Goal: Task Accomplishment & Management: Complete application form

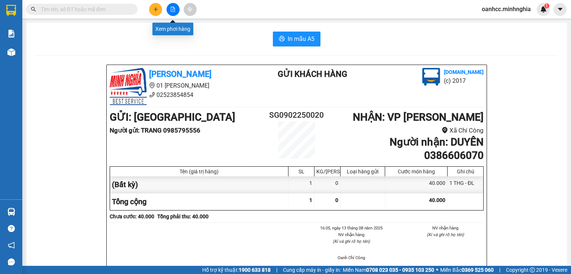
click at [174, 9] on icon "file-add" at bounding box center [173, 9] width 4 height 5
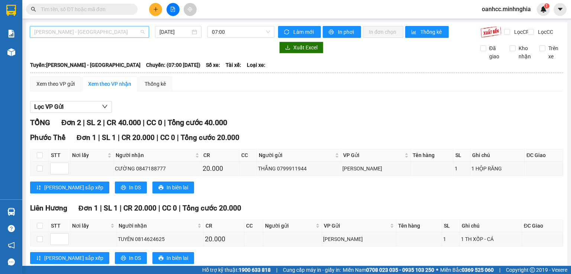
click at [80, 27] on span "[PERSON_NAME] - [GEOGRAPHIC_DATA]" at bounding box center [89, 31] width 110 height 11
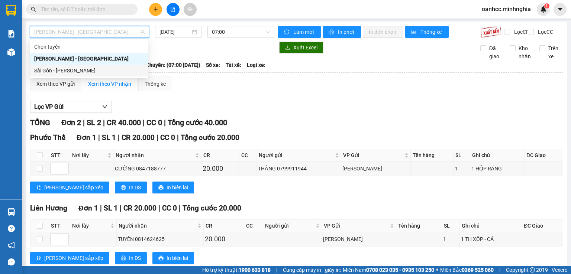
click at [64, 72] on div "Sài Gòn - [PERSON_NAME]" at bounding box center [88, 71] width 109 height 8
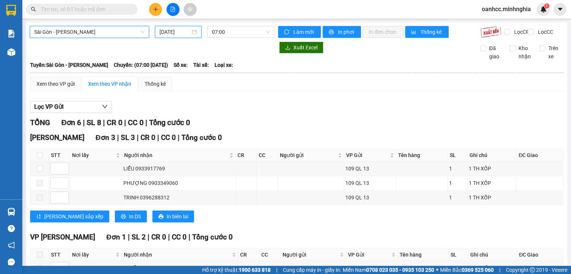
click at [173, 29] on input "[DATE]" at bounding box center [174, 32] width 30 height 8
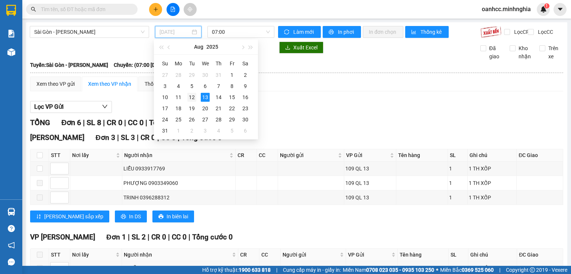
click at [191, 97] on div "12" at bounding box center [191, 97] width 9 height 9
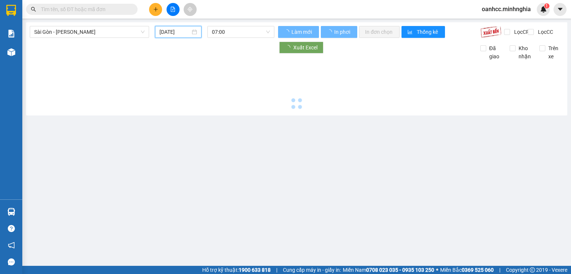
type input "[DATE]"
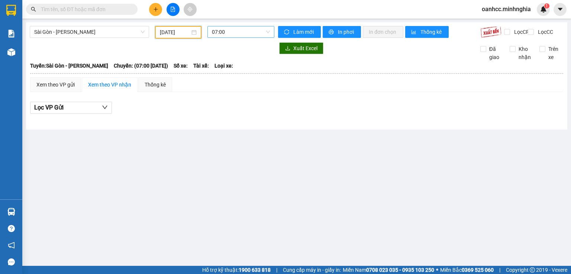
click at [235, 33] on span "07:00" at bounding box center [241, 31] width 58 height 11
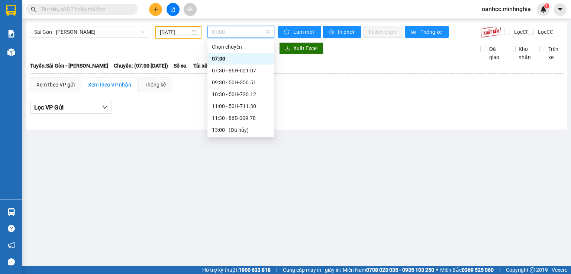
scroll to position [83, 0]
click at [232, 128] on div "22:00 - 50H-302.50" at bounding box center [241, 130] width 58 height 8
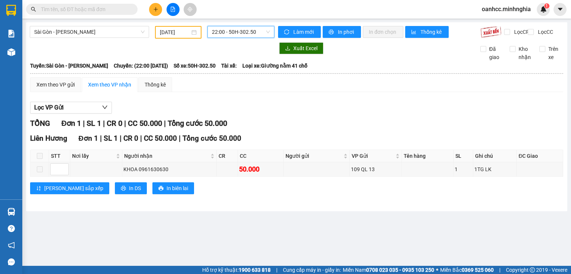
click at [233, 33] on span "22:00 - 50H-302.50" at bounding box center [241, 31] width 58 height 11
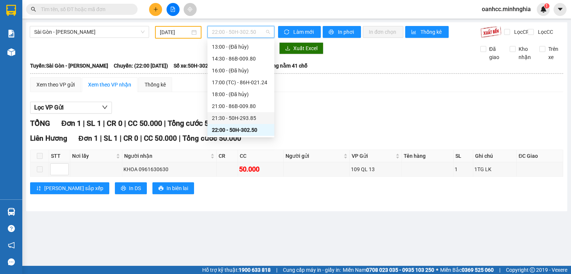
click at [238, 117] on div "21:30 - 50H-293.85" at bounding box center [241, 118] width 58 height 8
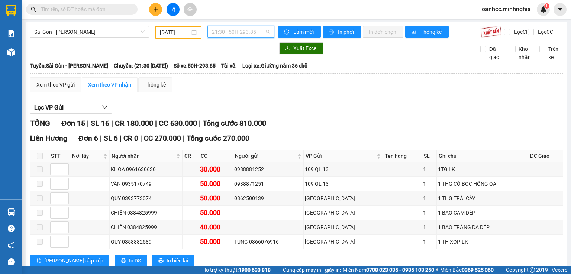
click at [238, 30] on span "21:30 - 50H-293.85" at bounding box center [241, 31] width 58 height 11
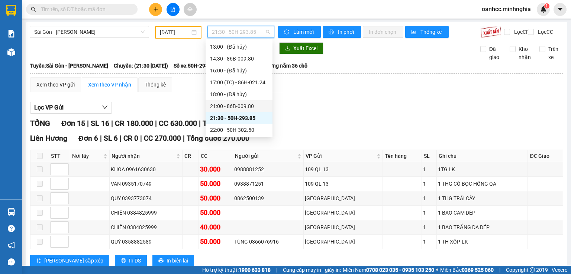
click at [229, 107] on div "21:00 - 86B-009.80" at bounding box center [239, 106] width 58 height 8
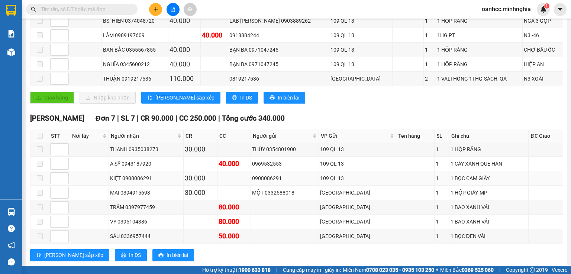
scroll to position [297, 0]
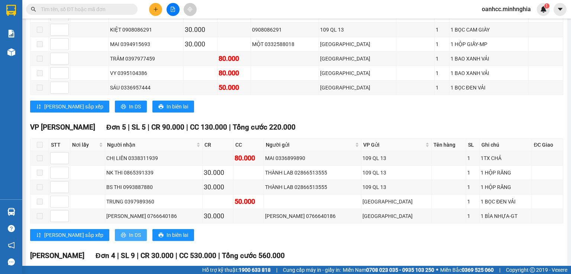
click at [129, 239] on span "In DS" at bounding box center [135, 235] width 12 height 8
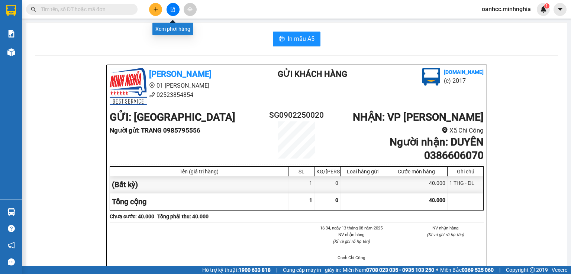
click at [175, 11] on icon "file-add" at bounding box center [172, 9] width 5 height 5
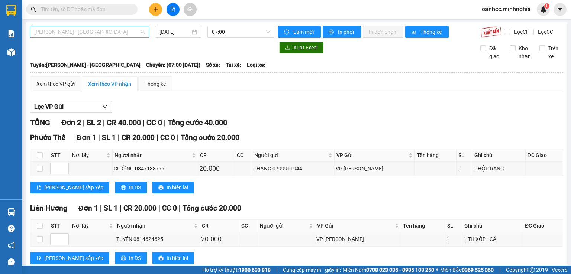
click at [93, 32] on span "[PERSON_NAME] - [GEOGRAPHIC_DATA]" at bounding box center [89, 31] width 110 height 11
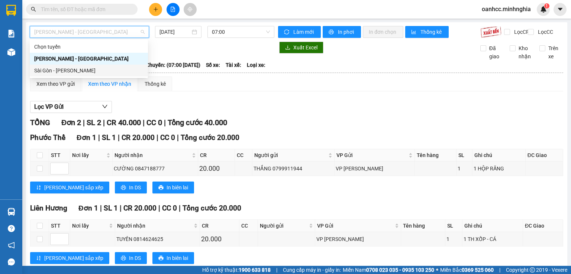
click at [67, 71] on div "Sài Gòn - [PERSON_NAME]" at bounding box center [88, 71] width 109 height 8
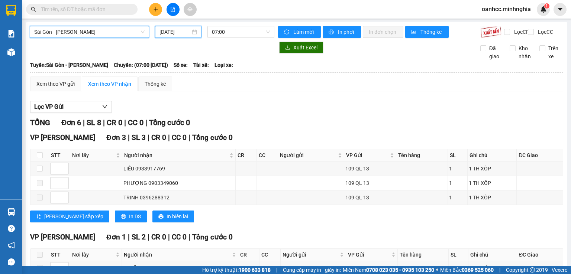
click at [174, 32] on input "[DATE]" at bounding box center [174, 32] width 30 height 8
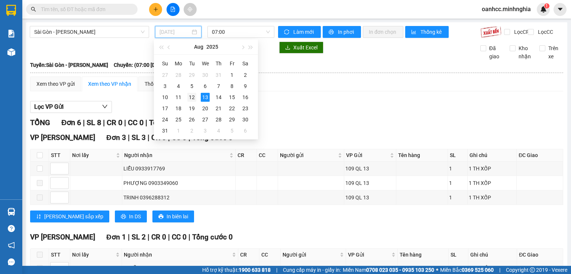
click at [191, 98] on div "12" at bounding box center [191, 97] width 9 height 9
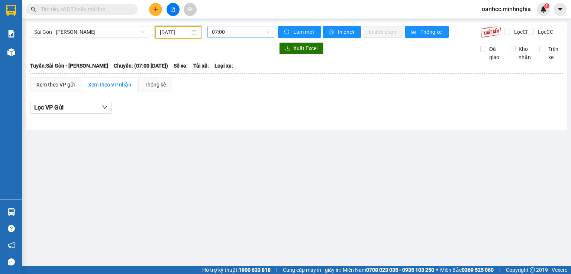
drag, startPoint x: 224, startPoint y: 33, endPoint x: 225, endPoint y: 29, distance: 4.2
click at [224, 33] on span "07:00" at bounding box center [241, 31] width 58 height 11
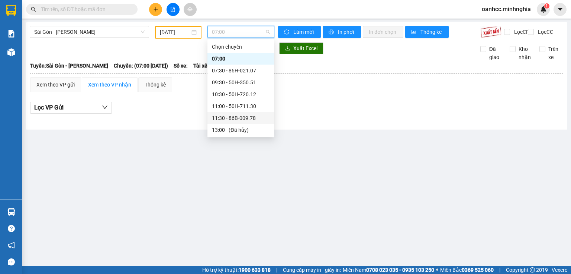
scroll to position [83, 0]
click at [234, 84] on div "17:00 (TC) - 86H-021.24" at bounding box center [241, 82] width 58 height 8
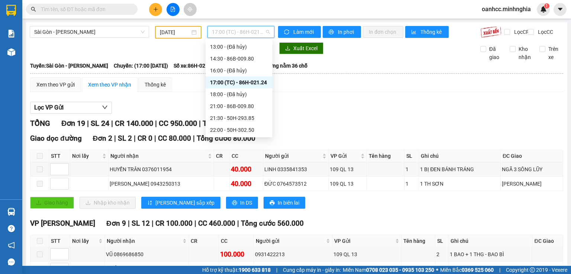
click at [233, 32] on span "17:00 (TC) - 86H-021.24" at bounding box center [241, 31] width 58 height 11
click at [241, 61] on div "14:30 - 86B-009.80" at bounding box center [239, 59] width 58 height 8
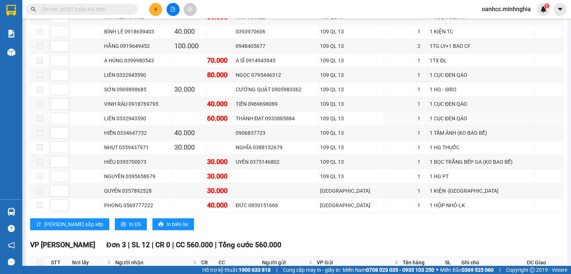
scroll to position [297, 0]
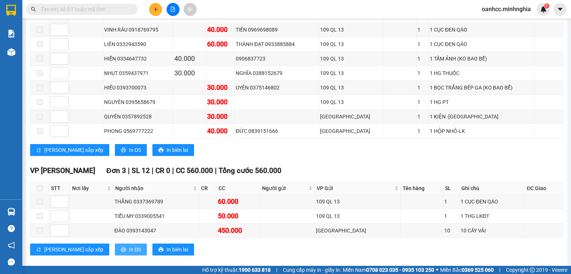
click at [121, 250] on icon "printer" at bounding box center [123, 249] width 5 height 5
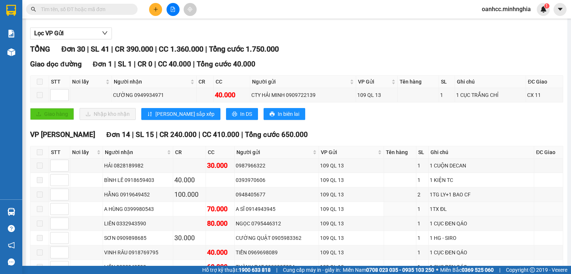
scroll to position [0, 0]
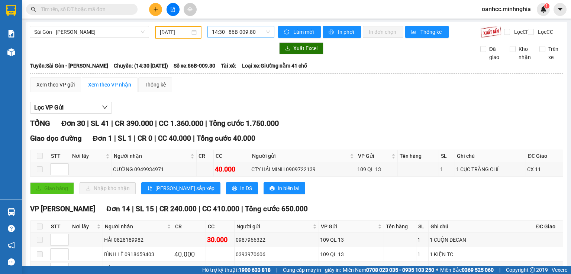
click at [246, 34] on span "14:30 - 86B-009.80" at bounding box center [241, 31] width 58 height 11
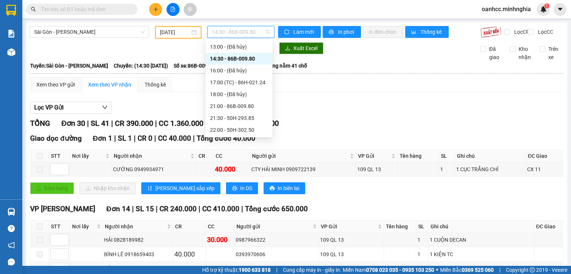
scroll to position [9, 0]
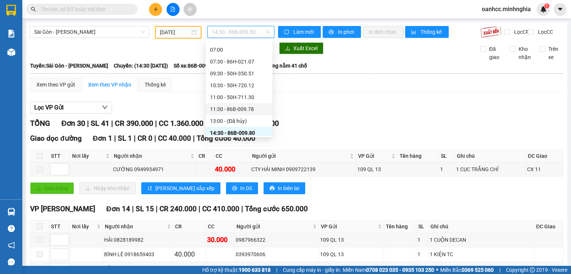
click at [236, 110] on div "11:30 - 86B-009.78" at bounding box center [239, 109] width 58 height 8
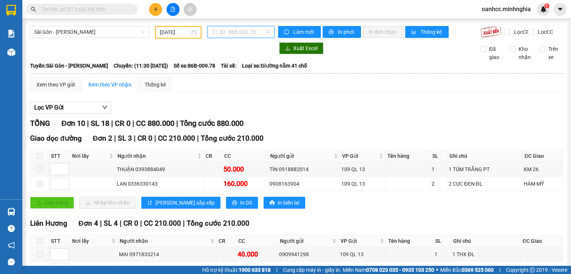
click at [251, 35] on span "11:30 - 86B-009.78" at bounding box center [241, 31] width 58 height 11
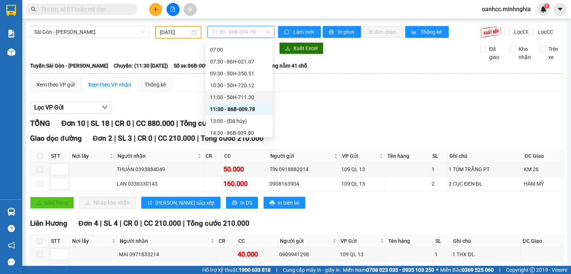
click at [229, 98] on div "11:00 - 50H-711.30" at bounding box center [239, 97] width 58 height 8
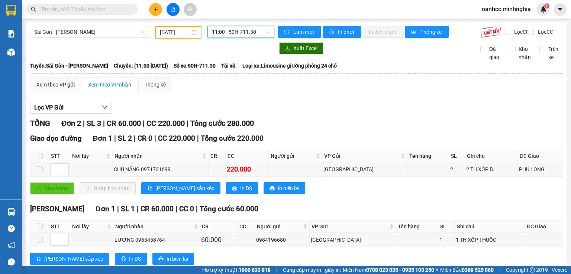
click at [237, 35] on span "11:00 - 50H-711.30" at bounding box center [241, 31] width 58 height 11
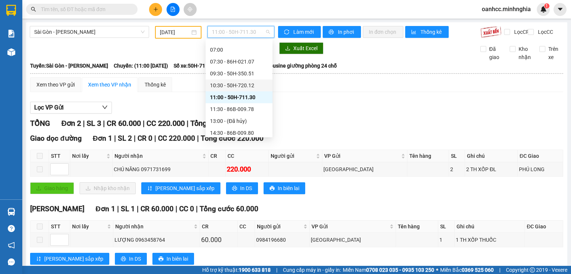
click at [217, 88] on div "10:30 - 50H-720.12" at bounding box center [239, 85] width 58 height 8
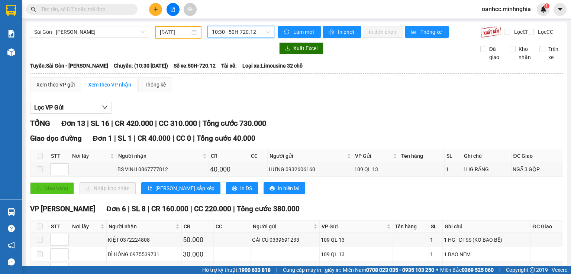
click at [237, 34] on span "10:30 - 50H-720.12" at bounding box center [241, 31] width 58 height 11
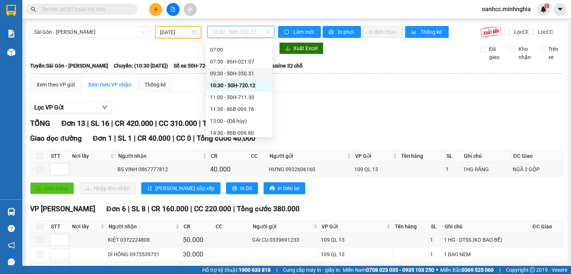
click at [221, 73] on div "09:30 - 50H-350.51" at bounding box center [239, 74] width 58 height 8
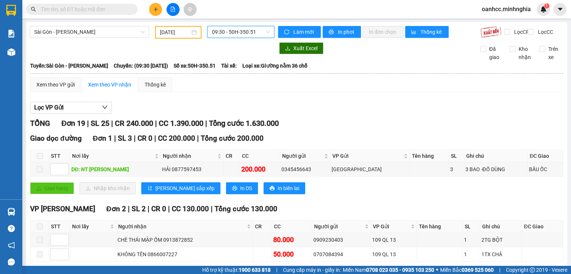
click at [242, 35] on span "09:30 - 50H-350.51" at bounding box center [241, 31] width 58 height 11
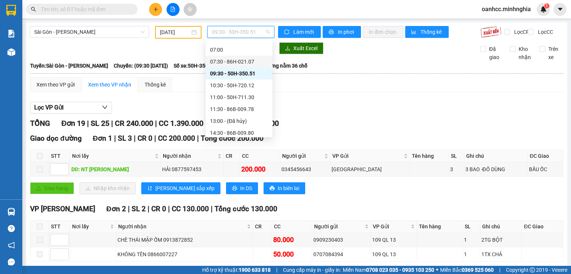
click at [230, 64] on div "07:30 - 86H-021.07" at bounding box center [239, 62] width 58 height 8
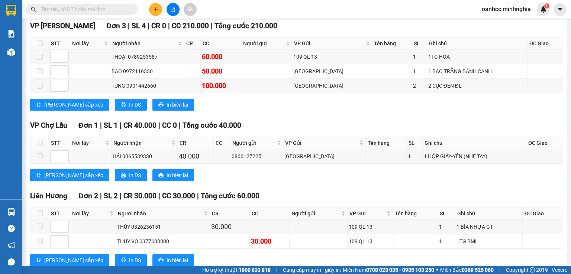
scroll to position [446, 0]
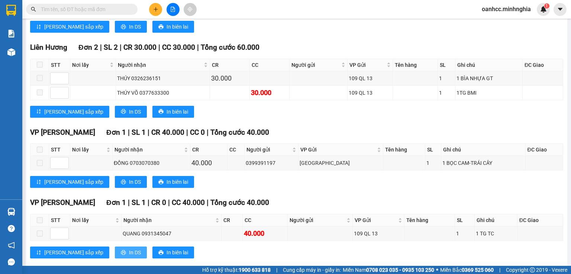
click at [129, 257] on span "In DS" at bounding box center [135, 253] width 12 height 8
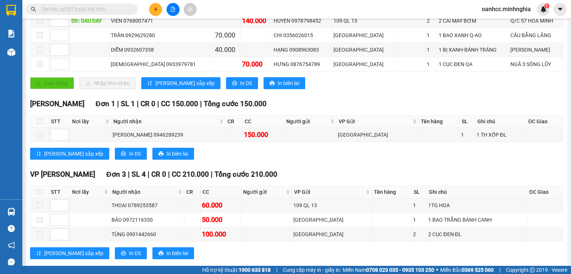
scroll to position [0, 0]
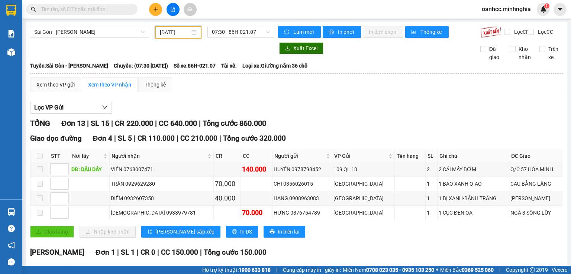
click at [185, 31] on input "[DATE]" at bounding box center [175, 32] width 30 height 8
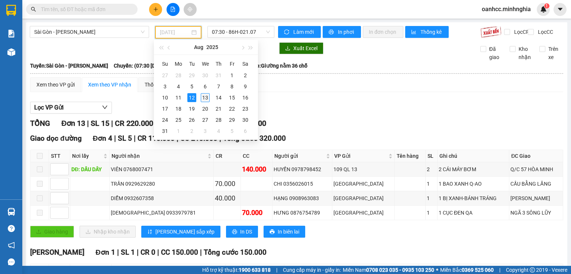
click at [204, 100] on div "13" at bounding box center [205, 97] width 9 height 9
type input "[DATE]"
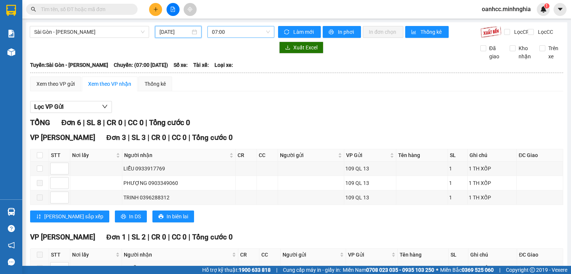
click at [240, 33] on span "07:00" at bounding box center [241, 31] width 58 height 11
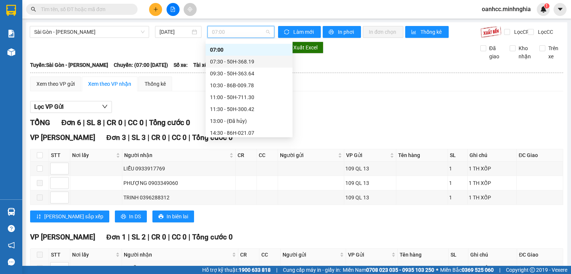
click at [236, 62] on div "07:30 - 50H-368.19" at bounding box center [249, 62] width 78 height 8
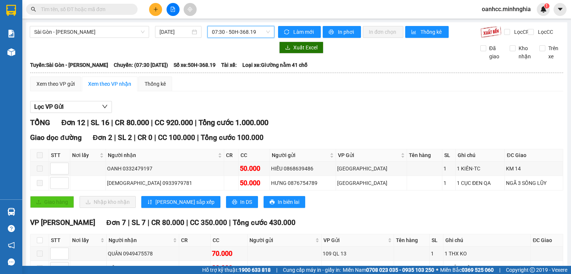
click at [241, 35] on span "07:30 - 50H-368.19" at bounding box center [241, 31] width 58 height 11
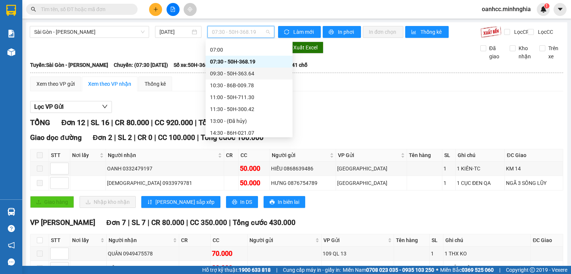
click at [230, 72] on div "09:30 - 50H-363.64" at bounding box center [249, 74] width 78 height 8
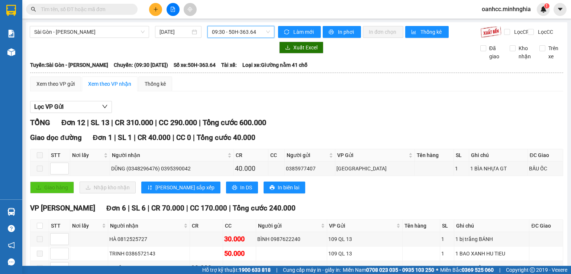
click at [232, 36] on span "09:30 - 50H-363.64" at bounding box center [241, 31] width 58 height 11
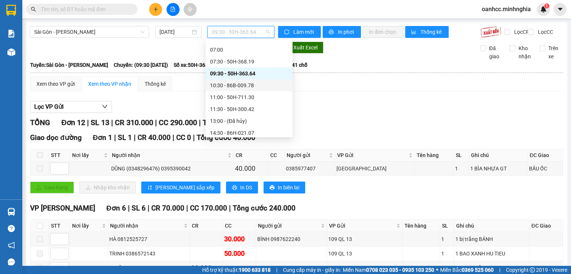
click at [231, 89] on div "10:30 - 86B-009.78" at bounding box center [249, 86] width 87 height 12
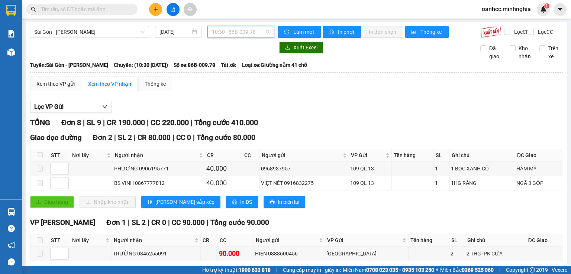
click at [235, 33] on span "10:30 - 86B-009.78" at bounding box center [241, 31] width 58 height 11
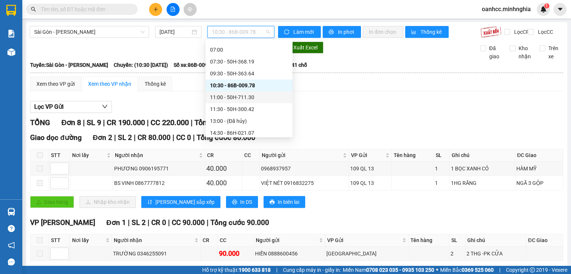
click at [220, 96] on div "11:00 - 50H-711.30" at bounding box center [249, 97] width 78 height 8
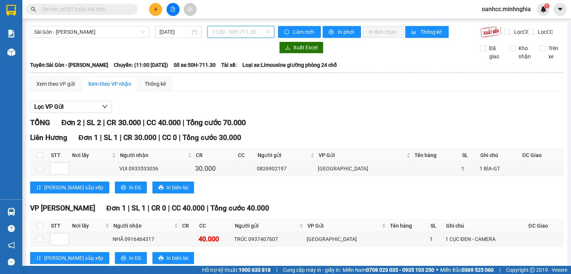
click at [232, 32] on span "11:00 - 50H-711.30" at bounding box center [241, 31] width 58 height 11
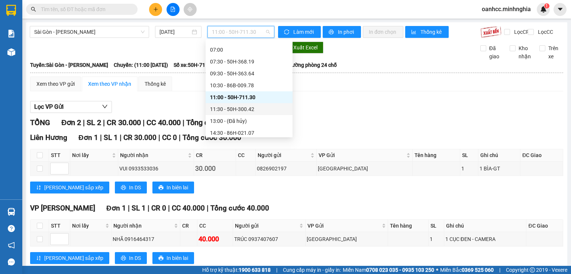
click at [224, 110] on div "11:30 - 50H-300.42" at bounding box center [249, 109] width 78 height 8
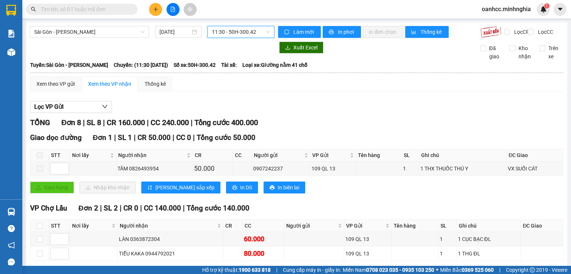
click at [230, 37] on span "11:30 - 50H-300.42" at bounding box center [241, 31] width 58 height 11
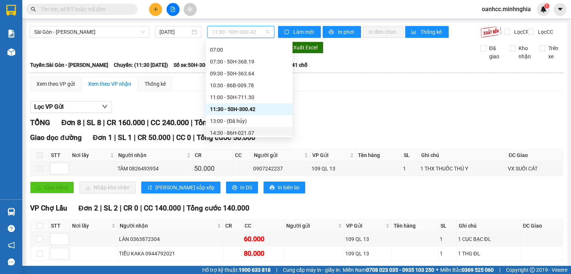
click at [233, 134] on div "14:30 - 86H-021.07" at bounding box center [249, 133] width 78 height 8
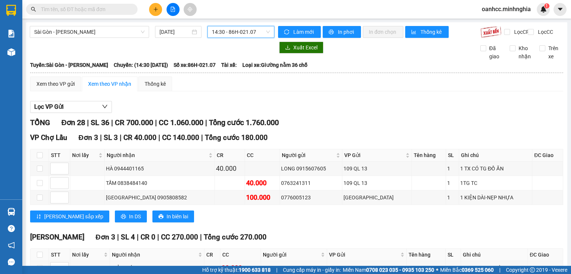
click at [239, 35] on span "14:30 - 86H-021.07" at bounding box center [241, 31] width 58 height 11
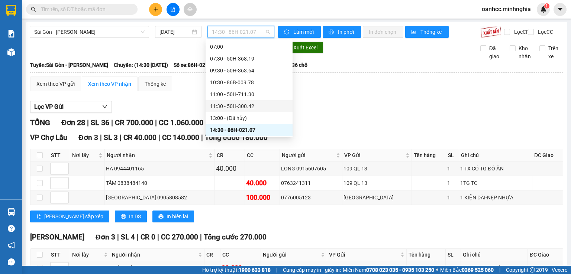
scroll to position [86, 0]
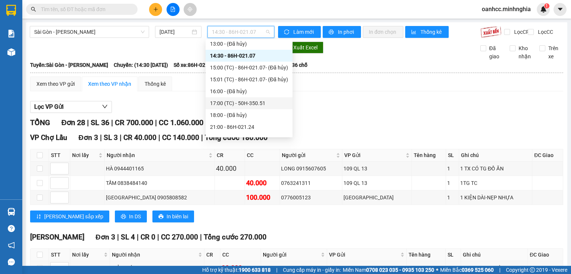
click at [228, 101] on div "17:00 (TC) - 50H-350.51" at bounding box center [249, 103] width 78 height 8
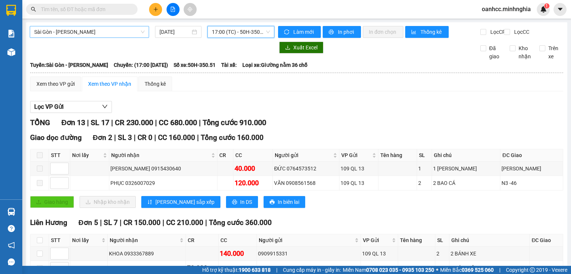
click at [97, 33] on span "Sài Gòn - [PERSON_NAME]" at bounding box center [89, 31] width 110 height 11
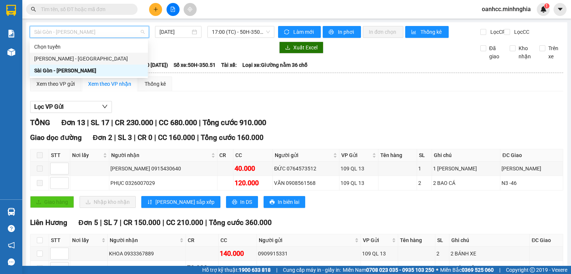
click at [67, 58] on div "[PERSON_NAME] - [GEOGRAPHIC_DATA]" at bounding box center [88, 59] width 109 height 8
type input "[DATE]"
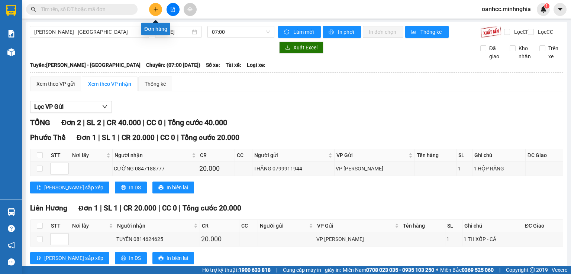
click at [153, 7] on icon "plus" at bounding box center [155, 9] width 5 height 5
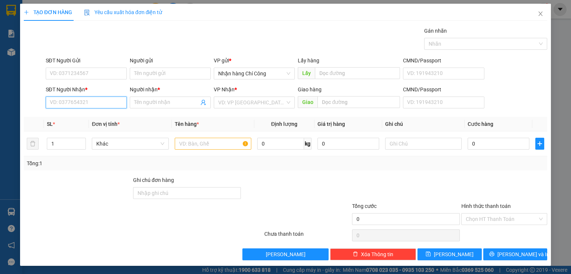
click at [94, 101] on input "SĐT Người Nhận *" at bounding box center [86, 103] width 81 height 12
click at [85, 114] on div "0862815702 - BÉ HEO" at bounding box center [91, 117] width 84 height 8
type input "0862815702"
type input "BÉ HEO"
type input "0862815702"
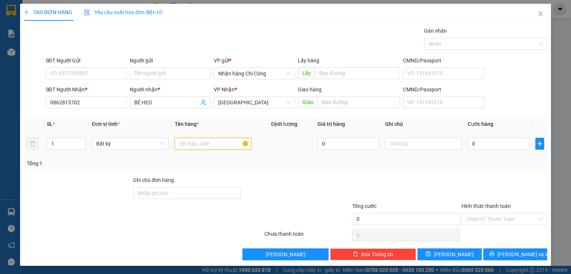
click at [218, 144] on input "text" at bounding box center [213, 144] width 77 height 12
type input "816"
click at [404, 143] on input "text" at bounding box center [423, 144] width 77 height 12
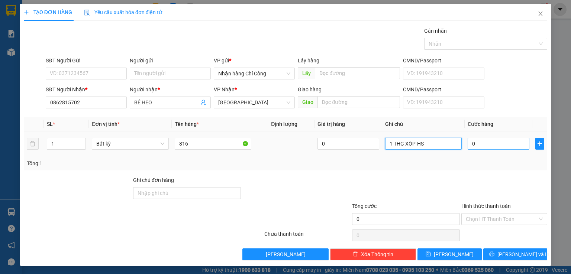
type input "1 THG XỐP-HS"
click at [491, 145] on input "0" at bounding box center [499, 144] width 62 height 12
type input "8"
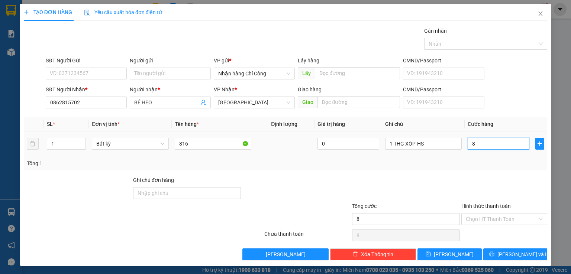
type input "80"
type input "80.000"
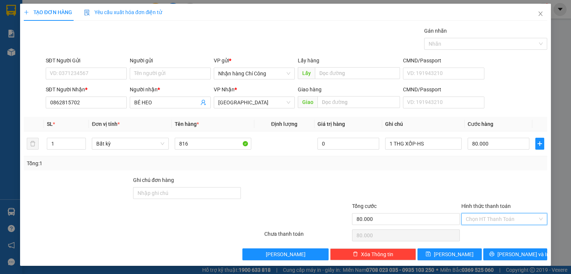
click at [492, 219] on input "Hình thức thanh toán" at bounding box center [502, 219] width 72 height 11
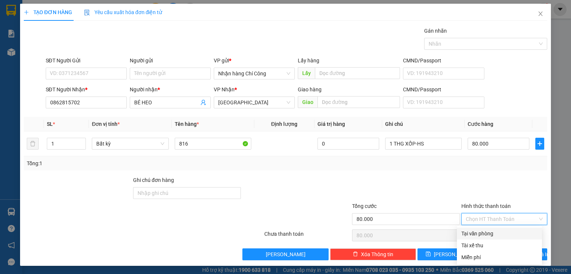
click at [477, 234] on div "Tại văn phòng" at bounding box center [499, 234] width 76 height 8
type input "0"
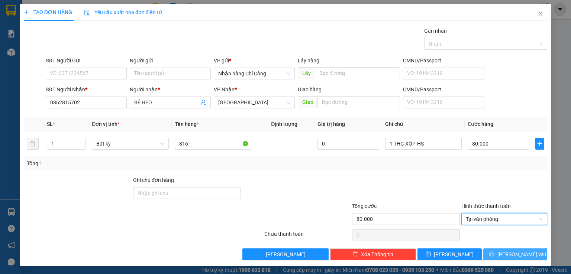
click at [515, 255] on span "Lưu và In" at bounding box center [523, 255] width 52 height 8
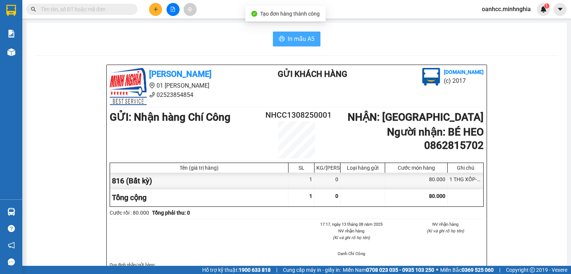
click at [300, 39] on span "In mẫu A5" at bounding box center [301, 38] width 27 height 9
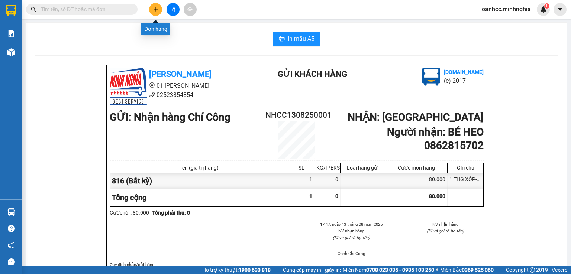
click at [158, 12] on button at bounding box center [155, 9] width 13 height 13
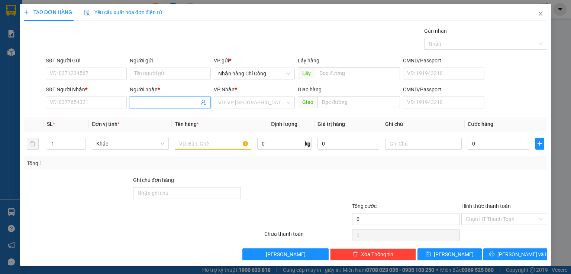
click at [143, 103] on input "Người nhận *" at bounding box center [166, 102] width 65 height 8
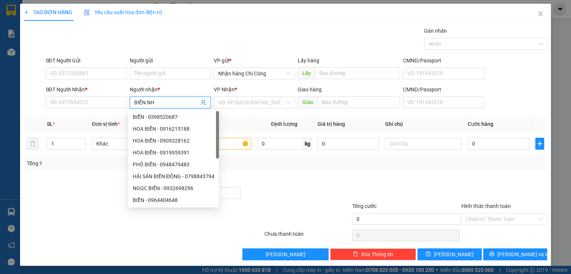
type input "BIỂN NHỚ"
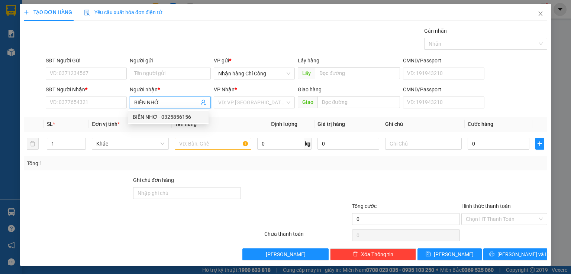
click at [178, 117] on div "BIỂN NHỚ - 0325856156" at bounding box center [168, 117] width 71 height 8
type input "0325856156"
type input "BIỂN NHỚ"
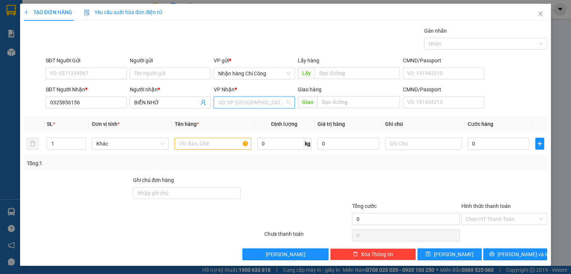
click at [242, 105] on input "search" at bounding box center [251, 102] width 67 height 11
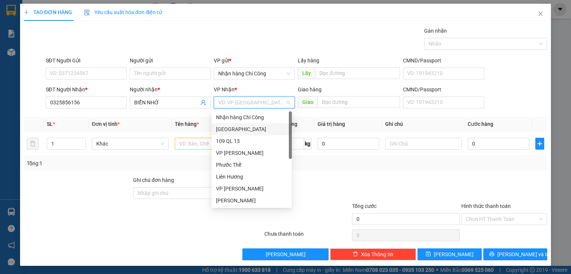
click at [226, 127] on div "[GEOGRAPHIC_DATA]" at bounding box center [251, 129] width 71 height 8
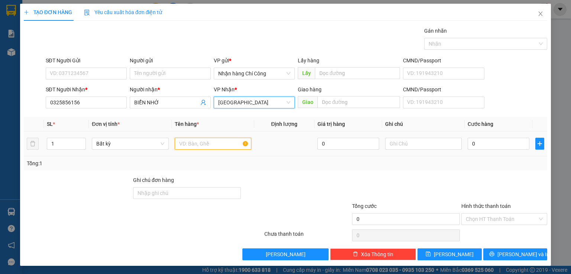
click at [189, 149] on input "text" at bounding box center [213, 144] width 77 height 12
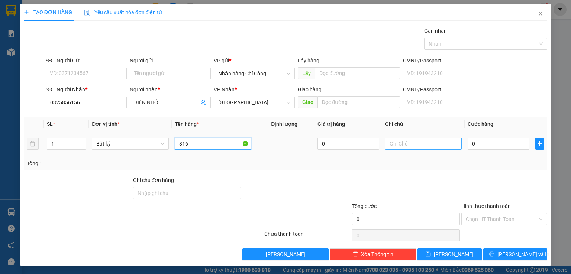
type input "816"
click at [413, 139] on input "text" at bounding box center [423, 144] width 77 height 12
type input "1 THG XỐP-HS"
click at [481, 142] on input "0" at bounding box center [499, 144] width 62 height 12
type input "6"
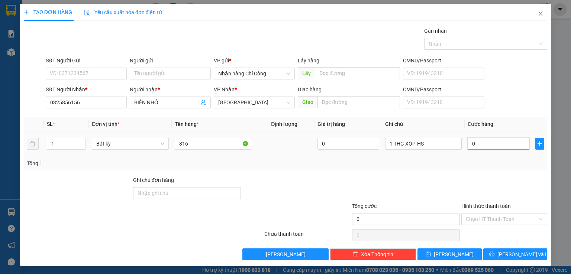
type input "6"
type input "60"
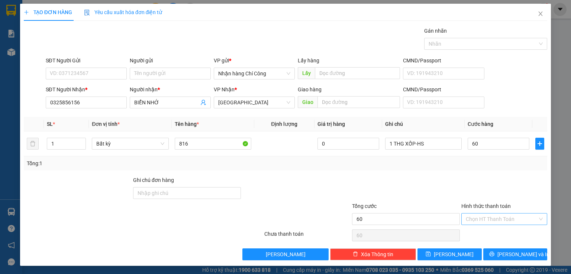
type input "60.000"
click at [498, 218] on input "Hình thức thanh toán" at bounding box center [502, 219] width 72 height 11
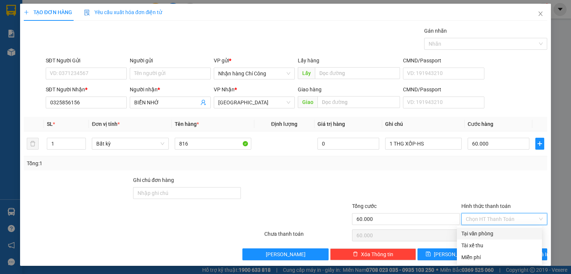
click at [481, 231] on div "Tại văn phòng" at bounding box center [499, 234] width 76 height 8
type input "0"
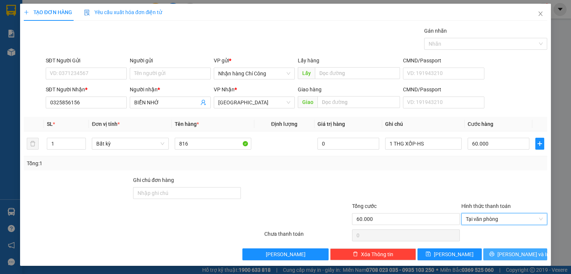
click at [511, 259] on button "Lưu và In" at bounding box center [515, 255] width 64 height 12
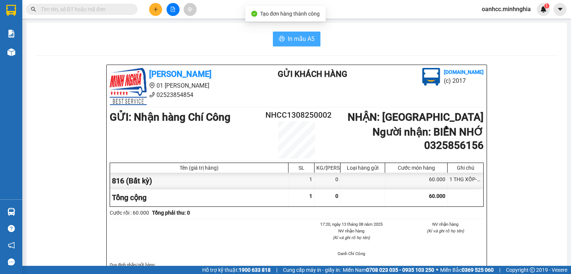
click at [288, 39] on span "In mẫu A5" at bounding box center [301, 38] width 27 height 9
